Goal: Navigation & Orientation: Understand site structure

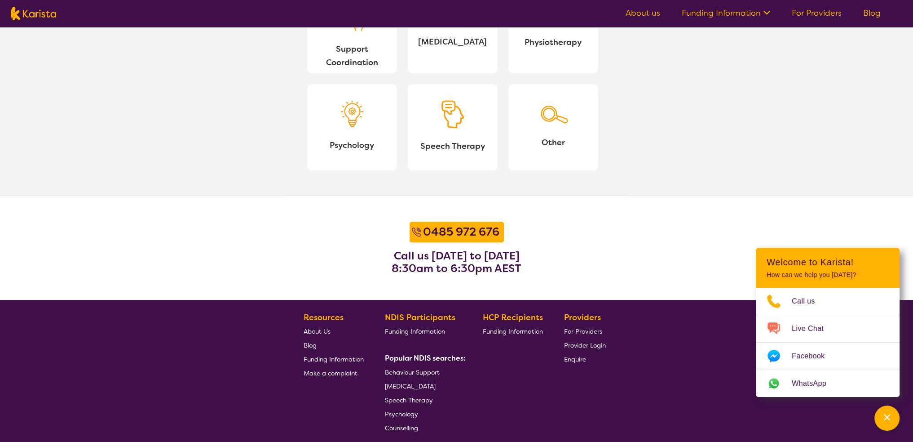
scroll to position [1065, 0]
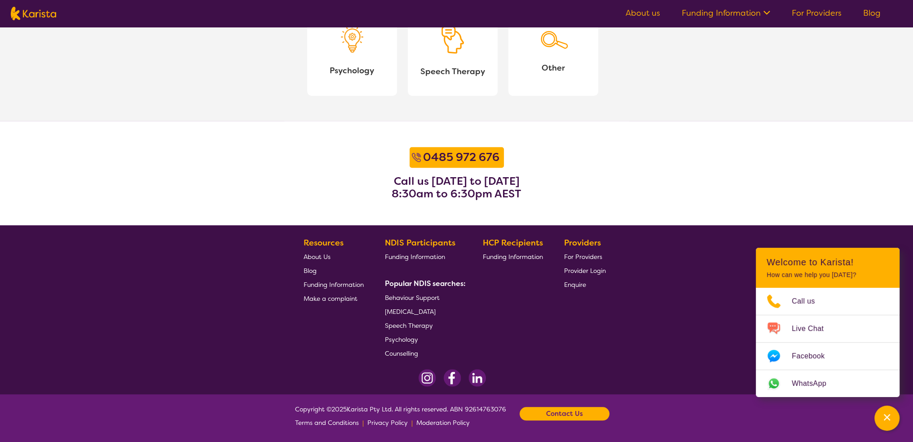
click at [578, 271] on span "Provider Login" at bounding box center [585, 270] width 42 height 8
click at [640, 18] on link "About us" at bounding box center [643, 13] width 35 height 11
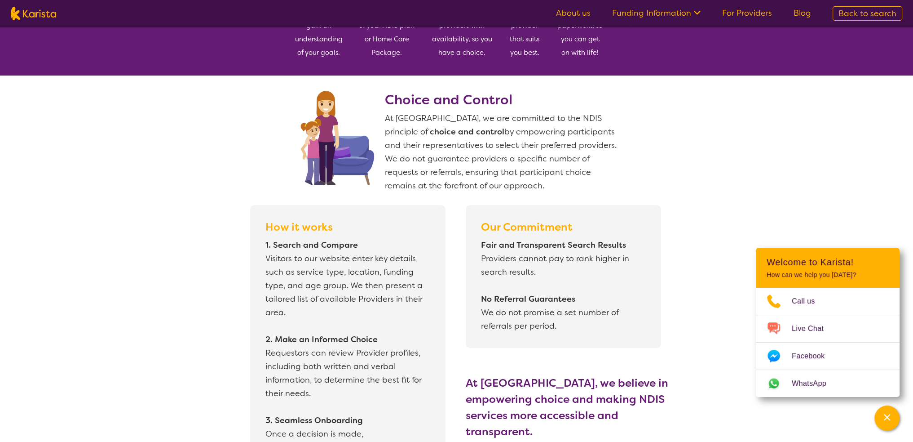
scroll to position [539, 0]
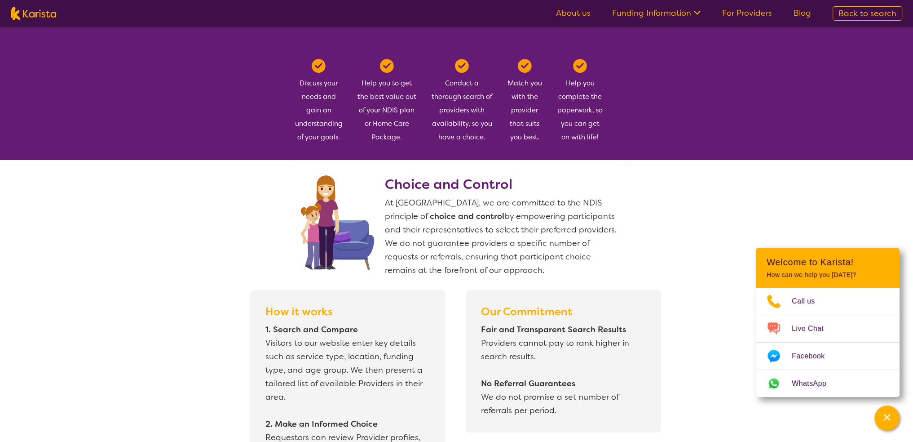
click at [583, 19] on ul "About us Funding Information NDIS - National Disability Insurance Scheme HCP - …" at bounding box center [683, 13] width 277 height 14
click at [871, 13] on span "Back to search" at bounding box center [868, 13] width 58 height 11
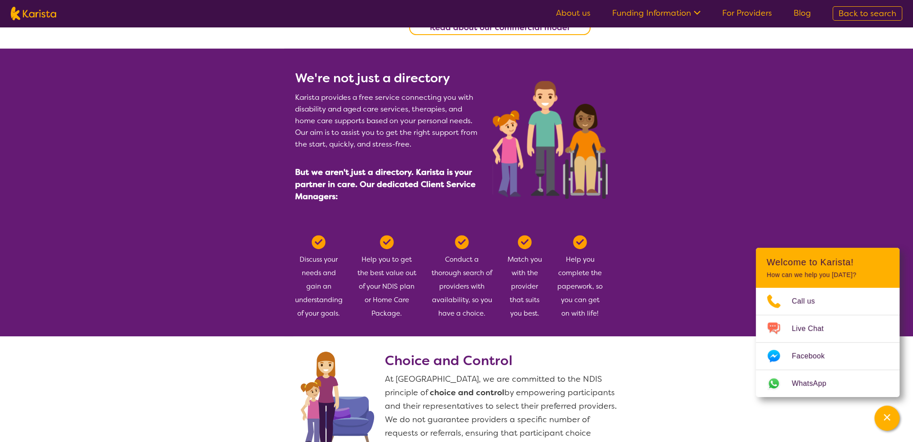
scroll to position [449, 0]
